Goal: Information Seeking & Learning: Learn about a topic

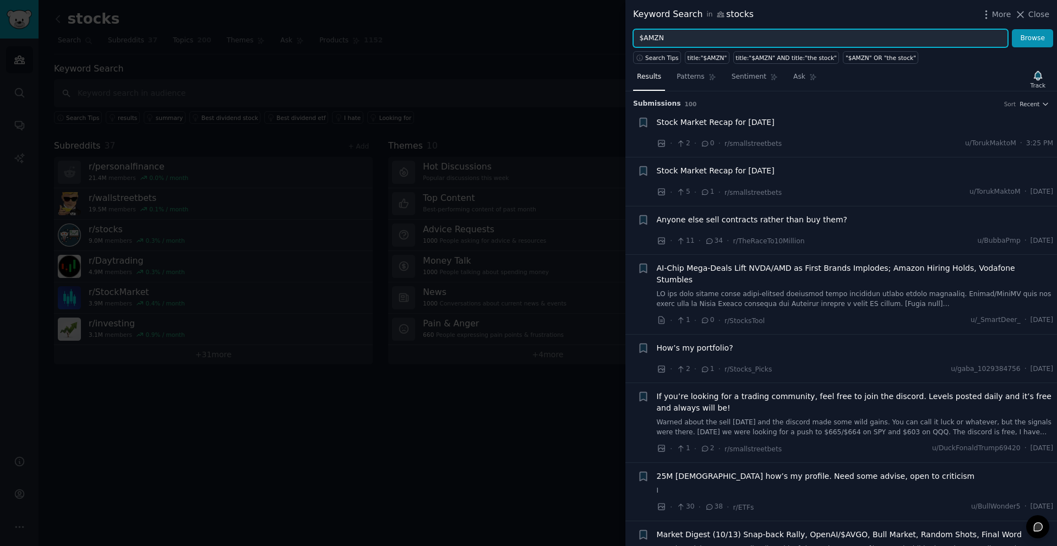
drag, startPoint x: 669, startPoint y: 40, endPoint x: 602, endPoint y: 39, distance: 67.7
click at [602, 39] on div "Keyword Search in stocks More Close $AMZN Browse Search Tips title:"$AMZN" titl…" at bounding box center [528, 273] width 1057 height 546
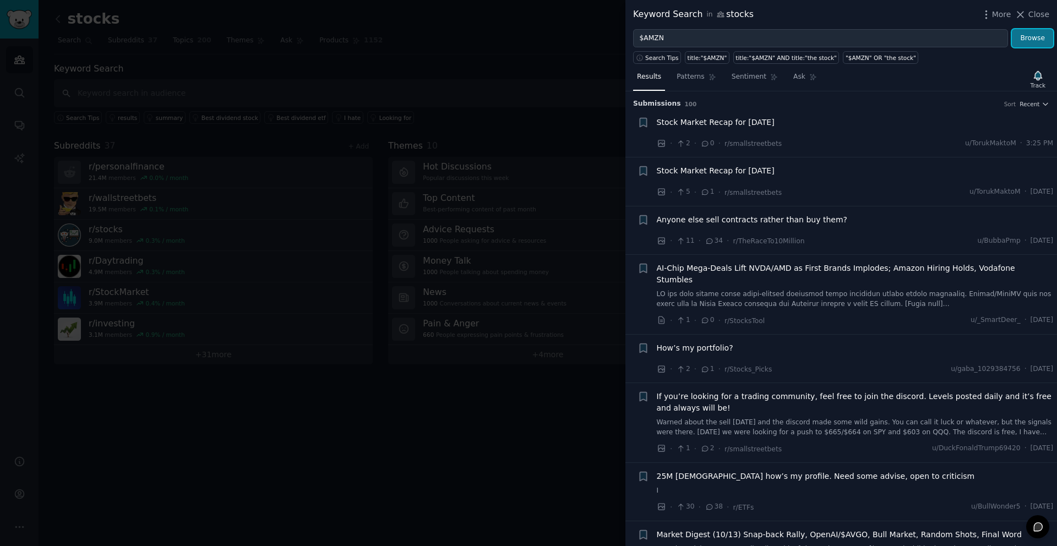
click at [1037, 41] on button "Browse" at bounding box center [1032, 38] width 41 height 19
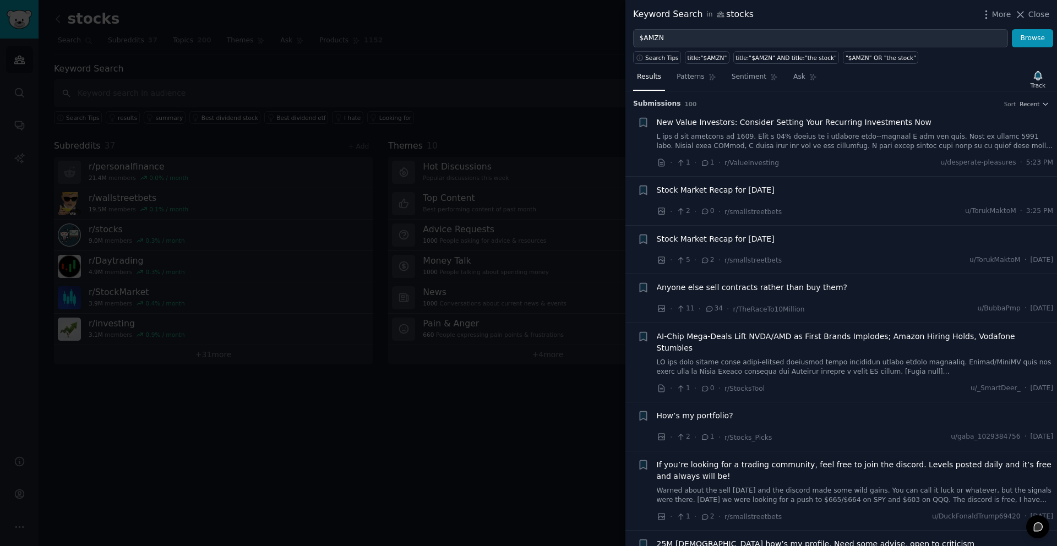
click at [804, 124] on span "New Value Investors: Consider Setting Your Recurring Investments Now" at bounding box center [794, 123] width 275 height 12
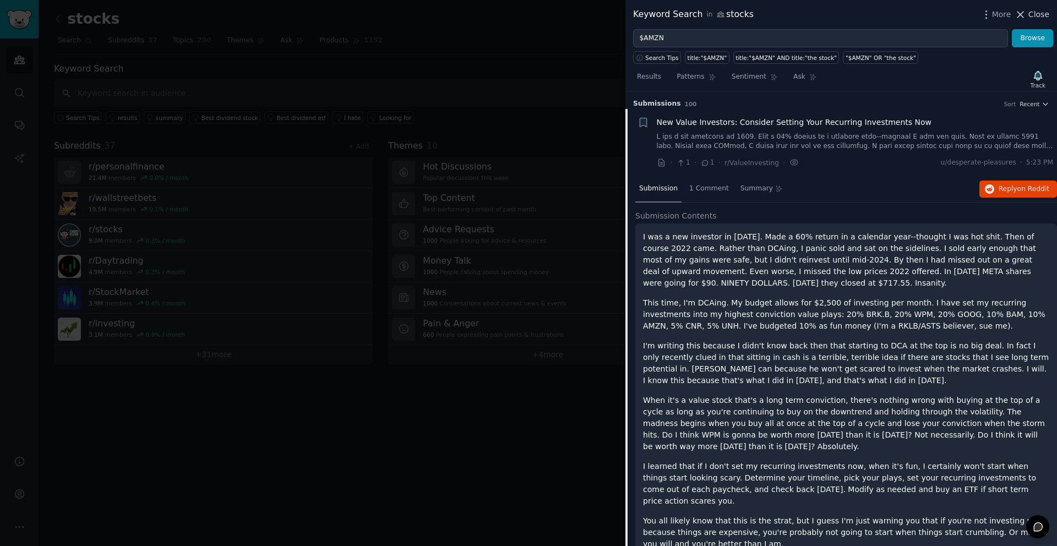
click at [1037, 14] on span "Close" at bounding box center [1038, 15] width 21 height 12
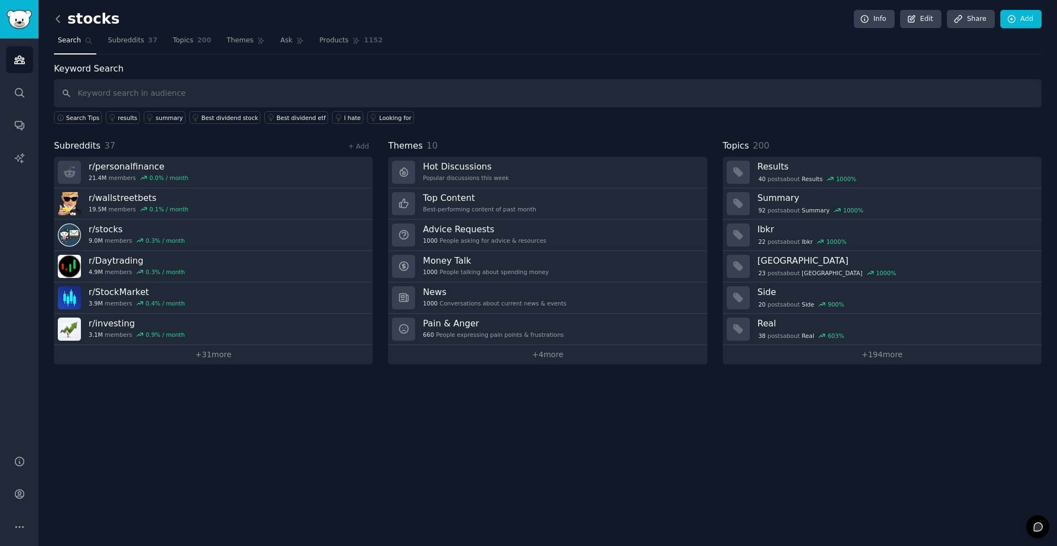
click at [61, 19] on icon at bounding box center [58, 19] width 12 height 12
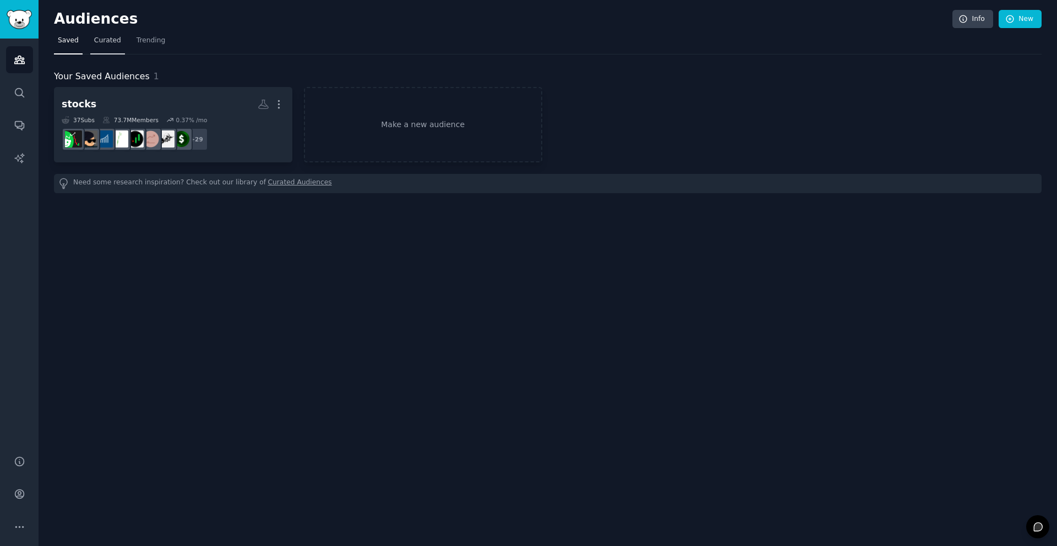
click at [108, 42] on span "Curated" at bounding box center [107, 41] width 27 height 10
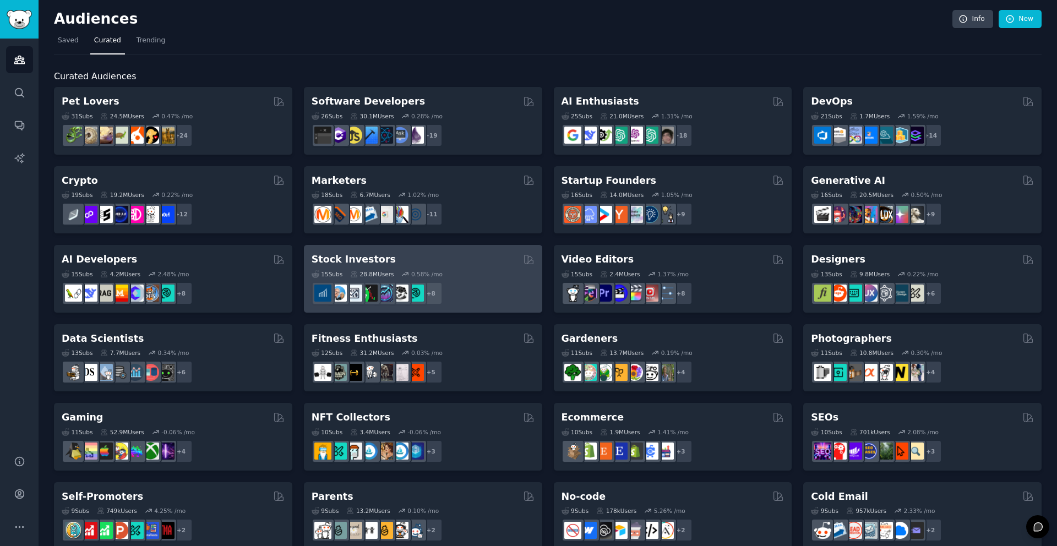
click at [347, 262] on h2 "Stock Investors" at bounding box center [354, 260] width 84 height 14
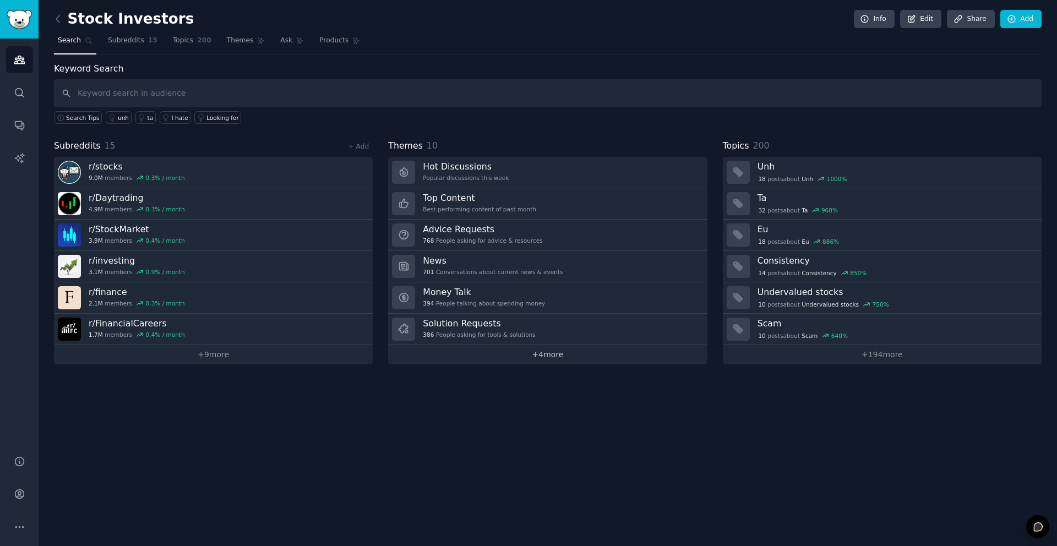
click at [546, 358] on link "+ 4 more" at bounding box center [547, 354] width 319 height 19
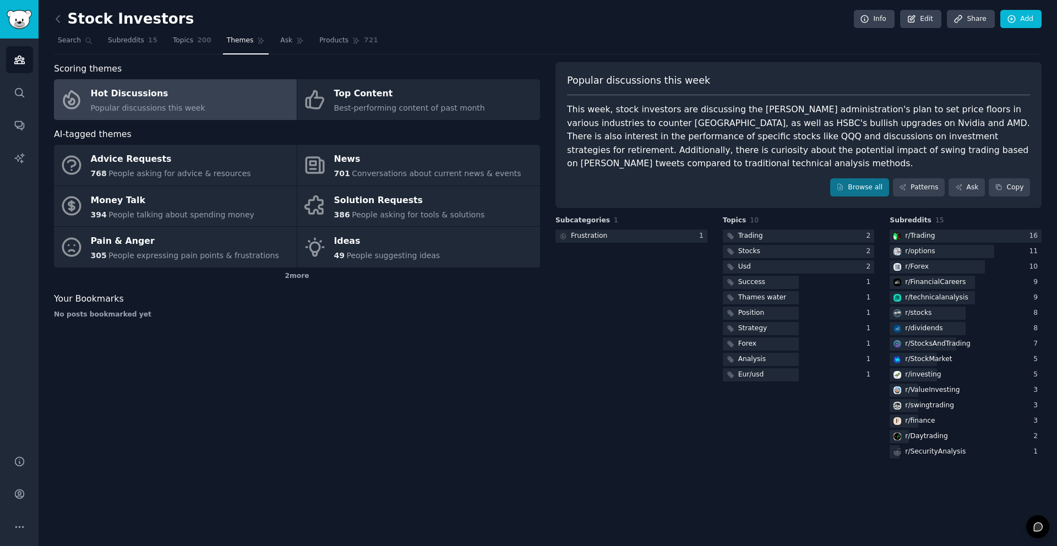
click at [298, 372] on div "Scoring themes Hot Discussions Popular discussions this week Top Content Best-p…" at bounding box center [297, 261] width 486 height 399
click at [911, 178] on link "Patterns" at bounding box center [919, 187] width 52 height 19
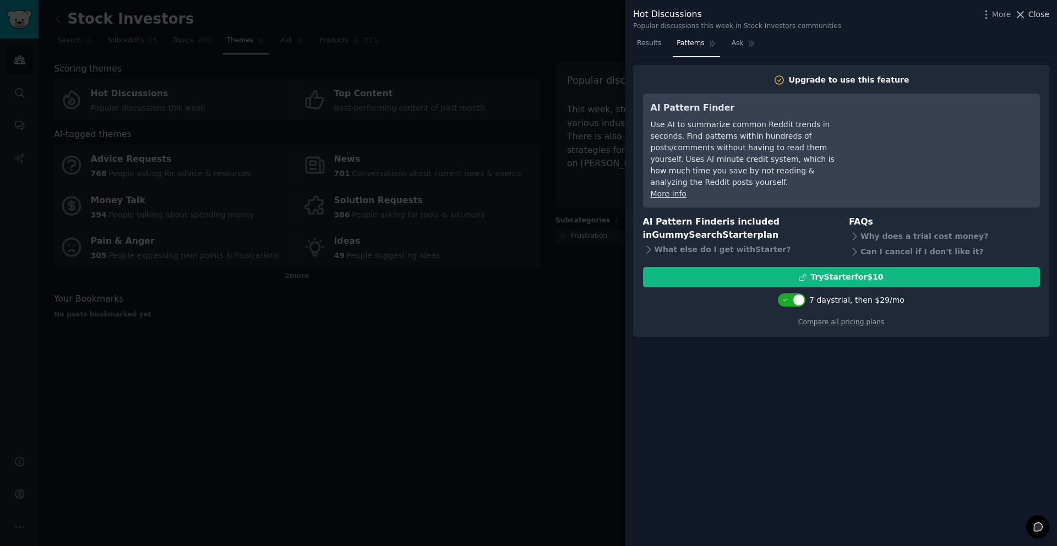
click at [1020, 16] on icon at bounding box center [1021, 15] width 6 height 6
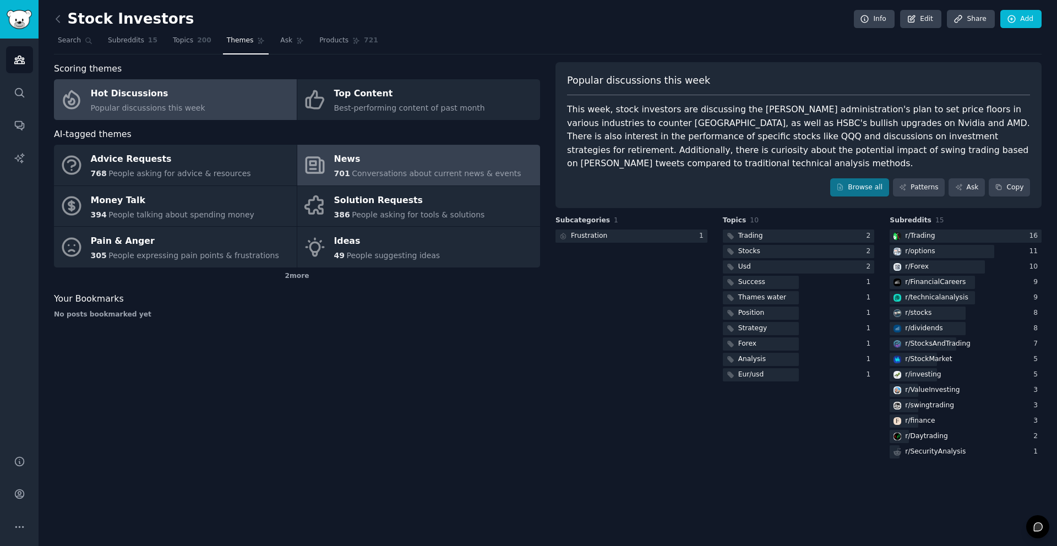
click at [366, 171] on span "Conversations about current news & events" at bounding box center [436, 173] width 169 height 9
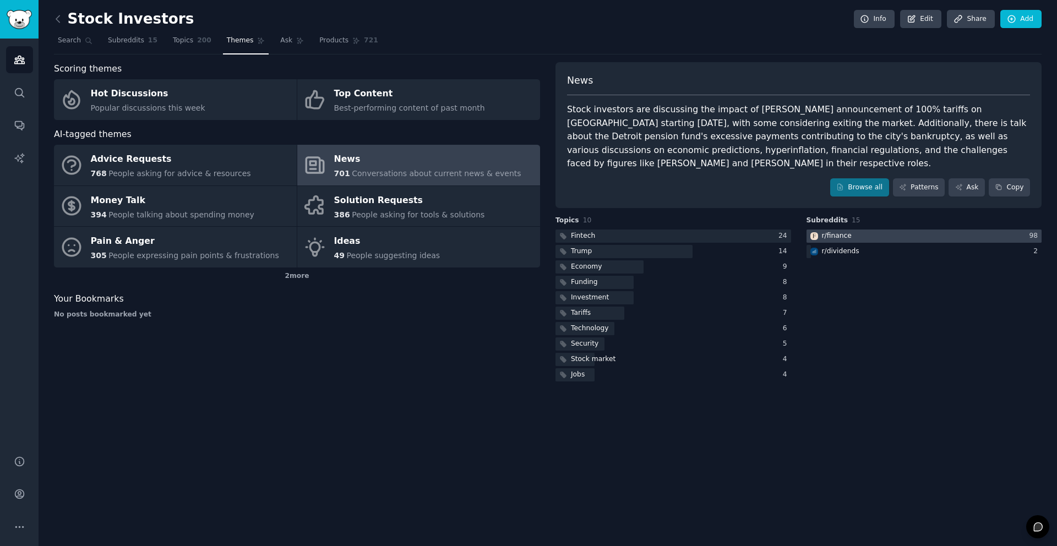
click at [863, 238] on div at bounding box center [925, 237] width 236 height 14
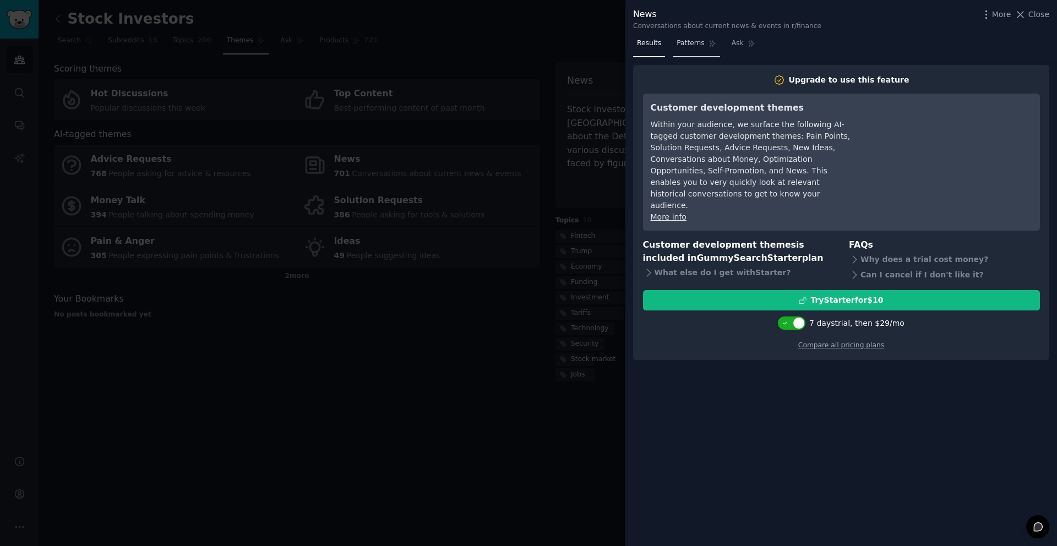
click at [696, 46] on span "Patterns" at bounding box center [691, 44] width 28 height 10
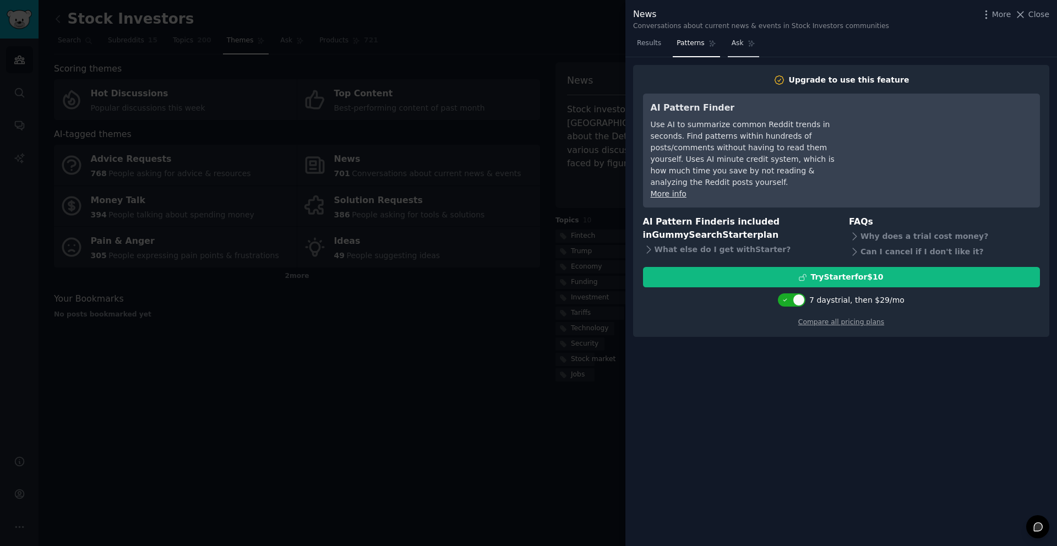
click at [733, 45] on span "Ask" at bounding box center [738, 44] width 12 height 10
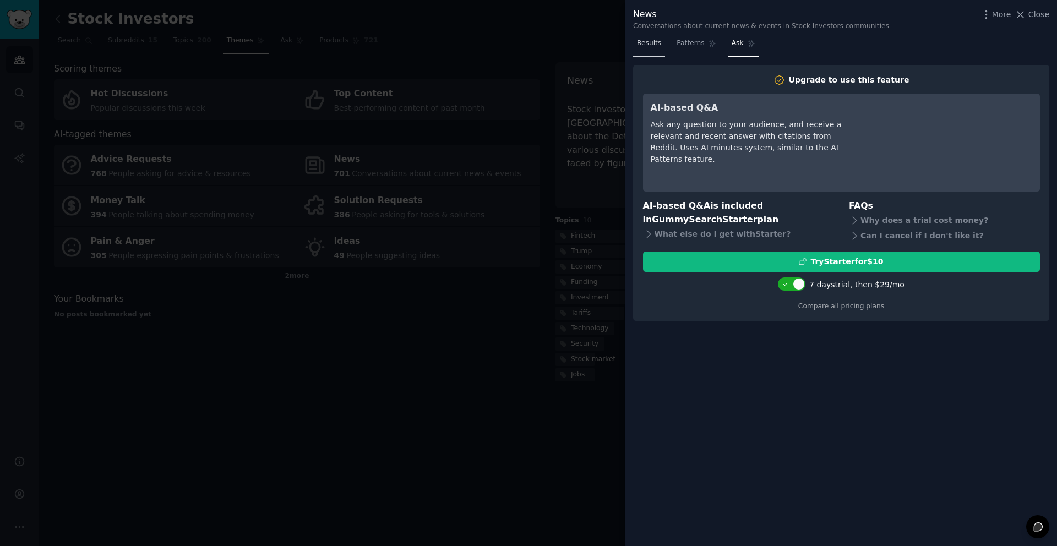
click at [660, 48] on link "Results" at bounding box center [649, 46] width 32 height 23
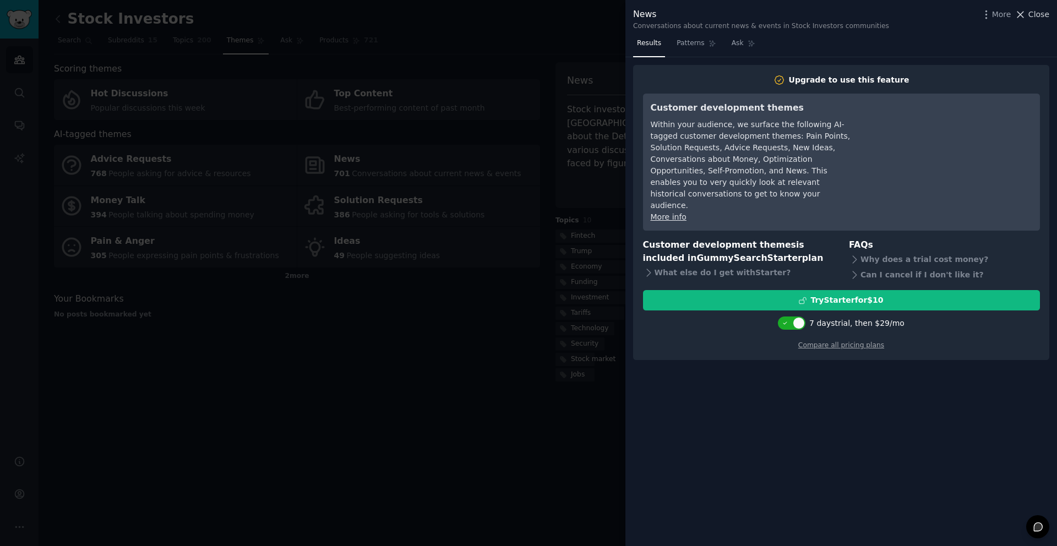
click at [1044, 11] on span "Close" at bounding box center [1038, 15] width 21 height 12
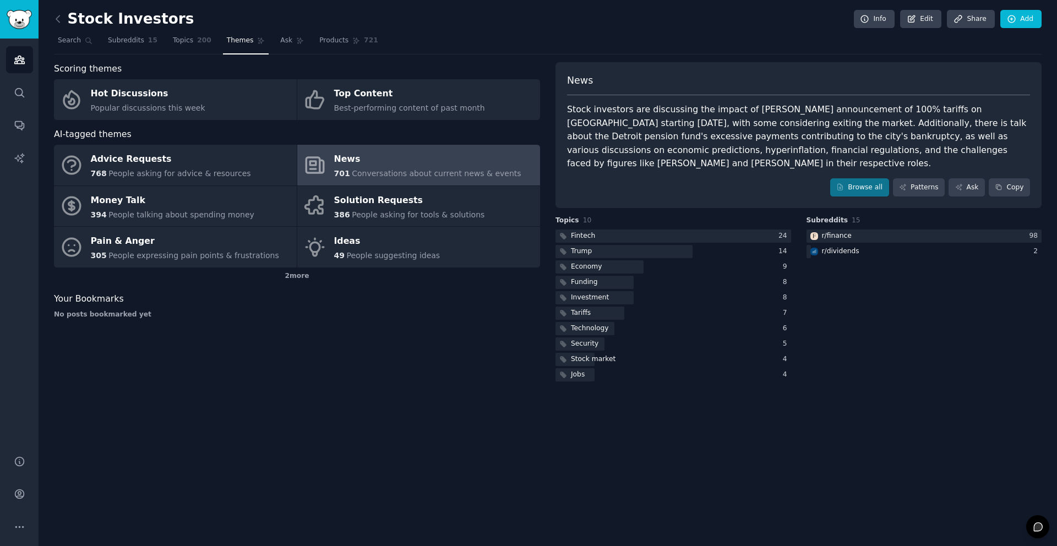
click at [245, 42] on span "Themes" at bounding box center [240, 41] width 27 height 10
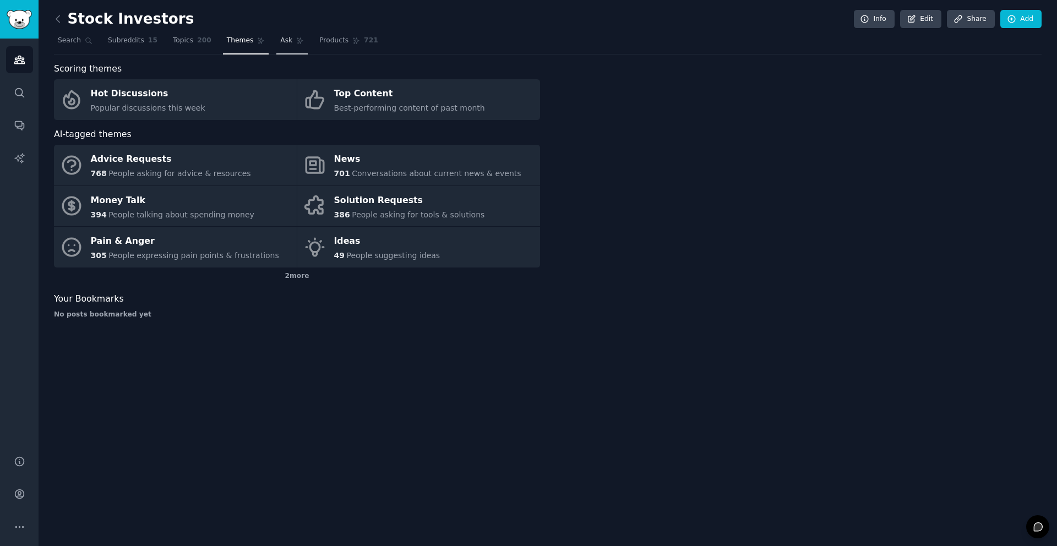
click at [276, 43] on link "Ask" at bounding box center [291, 43] width 31 height 23
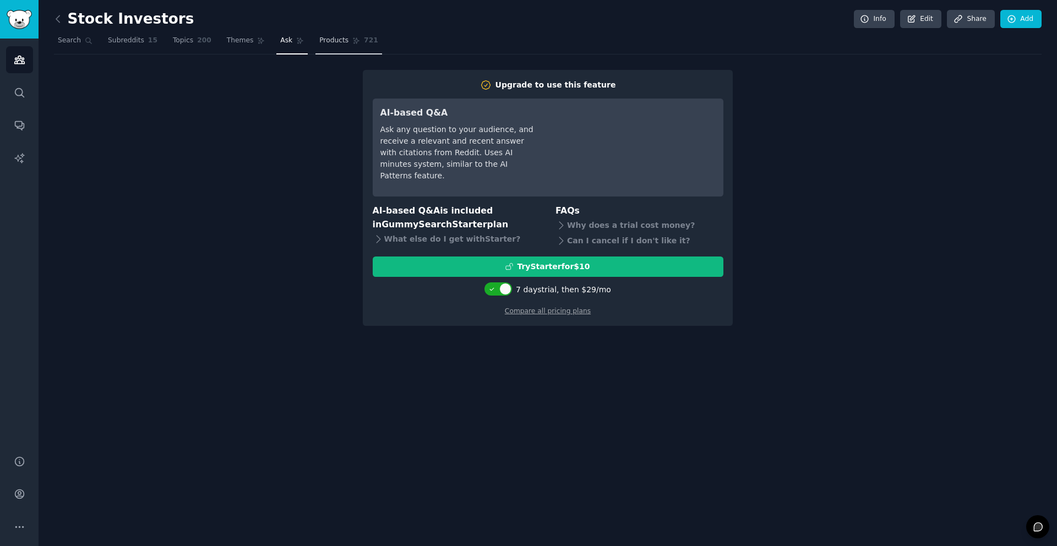
click at [328, 44] on span "Products" at bounding box center [333, 41] width 29 height 10
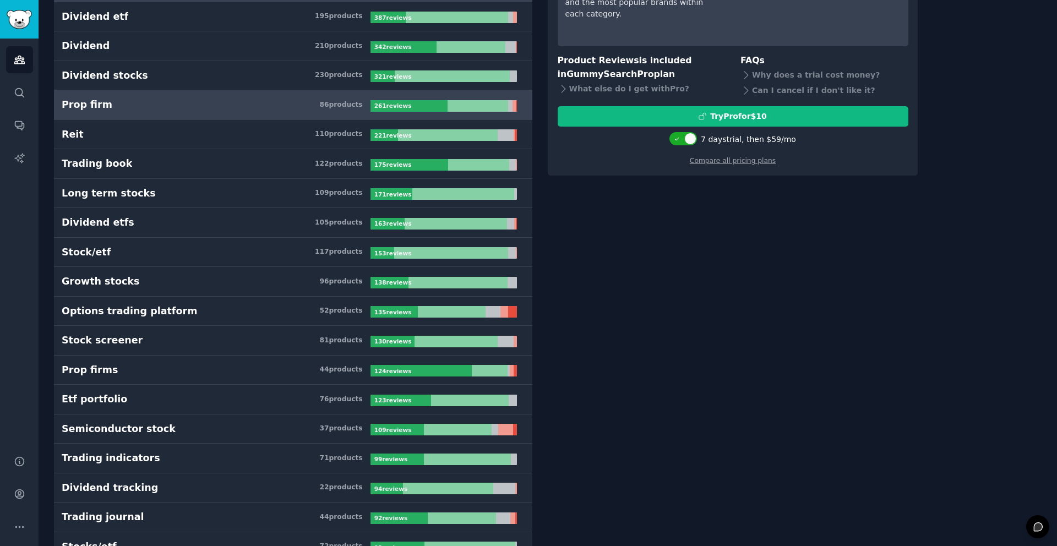
scroll to position [150, 0]
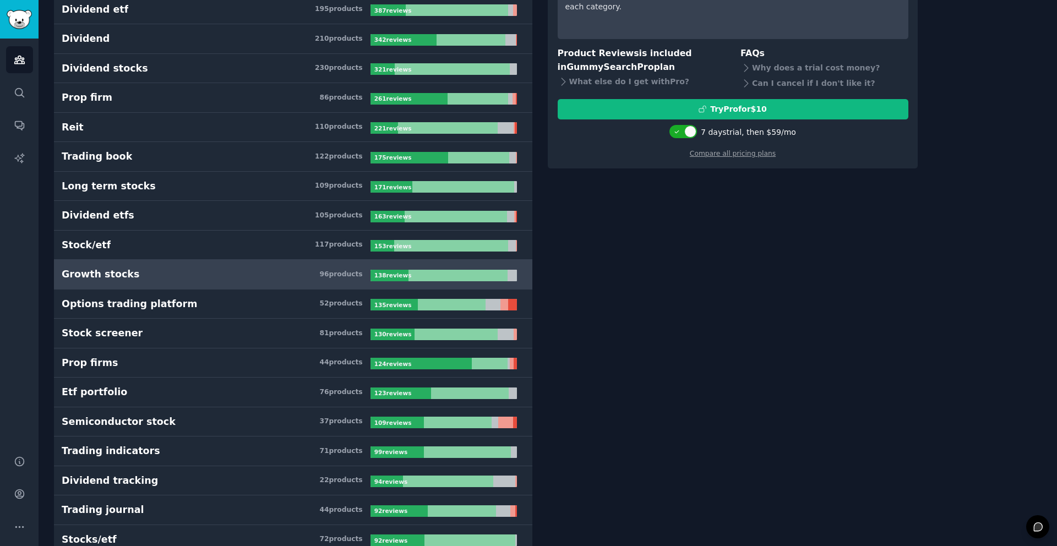
click at [153, 272] on h3 "Growth stocks 96 product s" at bounding box center [216, 275] width 309 height 14
click at [339, 277] on div "96 product s" at bounding box center [340, 275] width 43 height 10
